Goal: Information Seeking & Learning: Learn about a topic

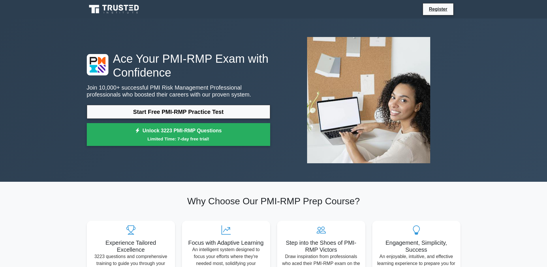
scroll to position [12, 0]
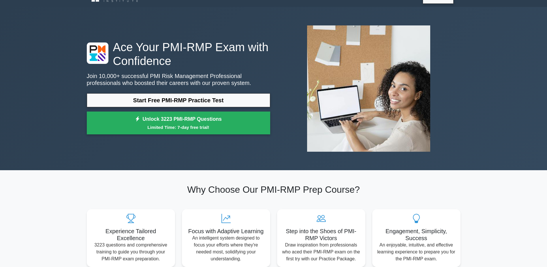
click at [109, 77] on p "Join 10,000+ successful PMI Risk Management Professional professionals who boos…" at bounding box center [179, 79] width 184 height 14
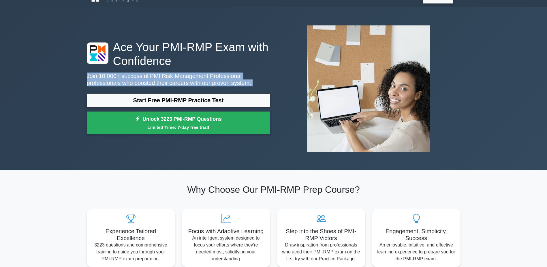
click at [109, 77] on p "Join 10,000+ successful PMI Risk Management Professional professionals who boos…" at bounding box center [179, 79] width 184 height 14
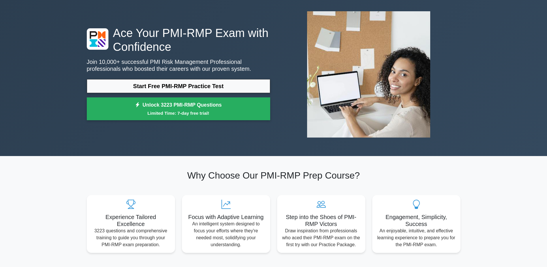
scroll to position [0, 0]
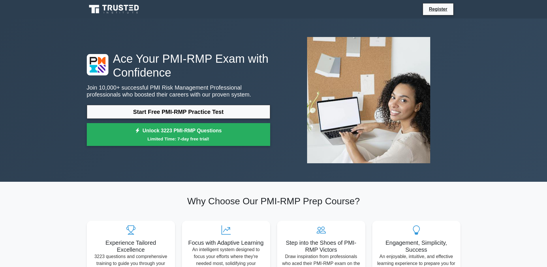
click at [96, 6] on icon at bounding box center [94, 9] width 10 height 8
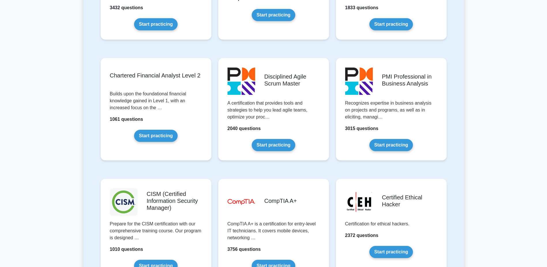
scroll to position [693, 0]
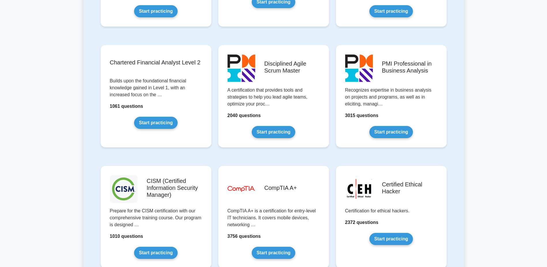
click at [470, 54] on main "Prepare Your Exams with Confidence Get Started Featured test packages Project M…" at bounding box center [273, 270] width 547 height 1888
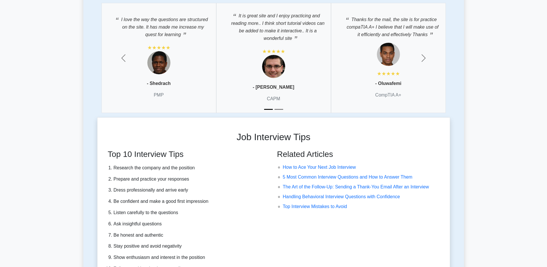
scroll to position [1535, 0]
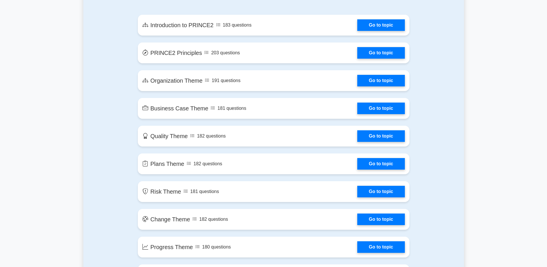
scroll to position [335, 0]
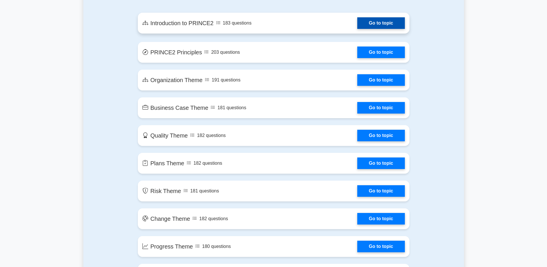
click at [389, 25] on link "Go to topic" at bounding box center [381, 23] width 47 height 12
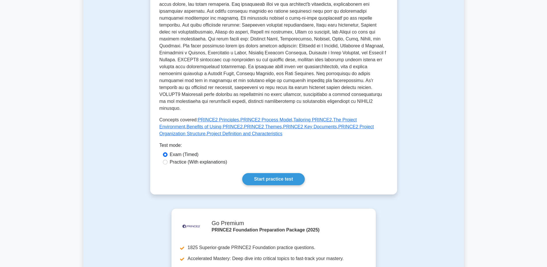
scroll to position [196, 0]
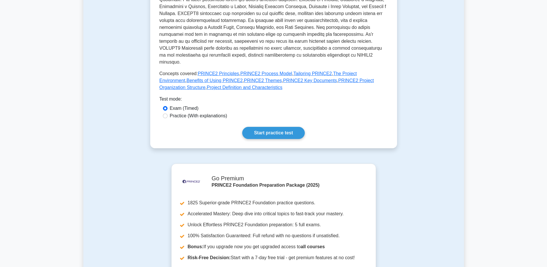
click at [190, 112] on label "Practice (With explanations)" at bounding box center [198, 115] width 57 height 7
click at [168, 113] on input "Practice (With explanations)" at bounding box center [165, 115] width 5 height 5
radio input "true"
click at [192, 105] on label "Exam (Timed)" at bounding box center [184, 108] width 29 height 7
click at [168, 106] on input "Exam (Timed)" at bounding box center [165, 108] width 5 height 5
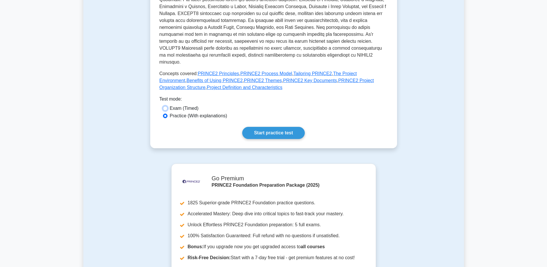
radio input "true"
click at [271, 127] on link "Start practice test" at bounding box center [273, 133] width 63 height 12
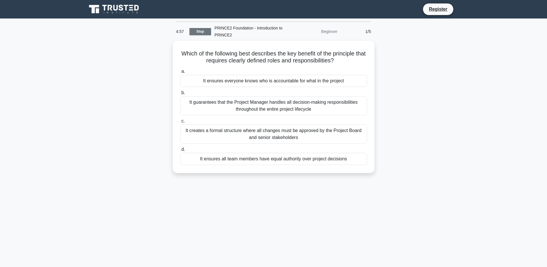
click at [201, 33] on link "Stop" at bounding box center [201, 31] width 22 height 7
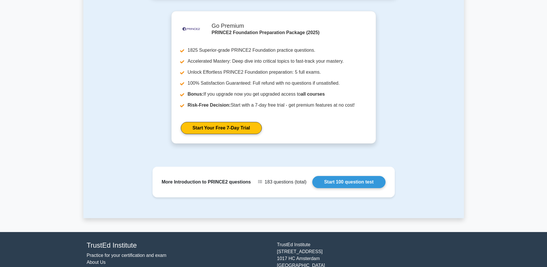
scroll to position [359, 0]
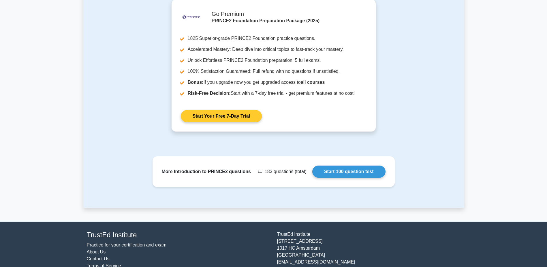
click at [217, 113] on link "Start Your Free 7-Day Trial" at bounding box center [221, 116] width 81 height 12
